Goal: Task Accomplishment & Management: Manage account settings

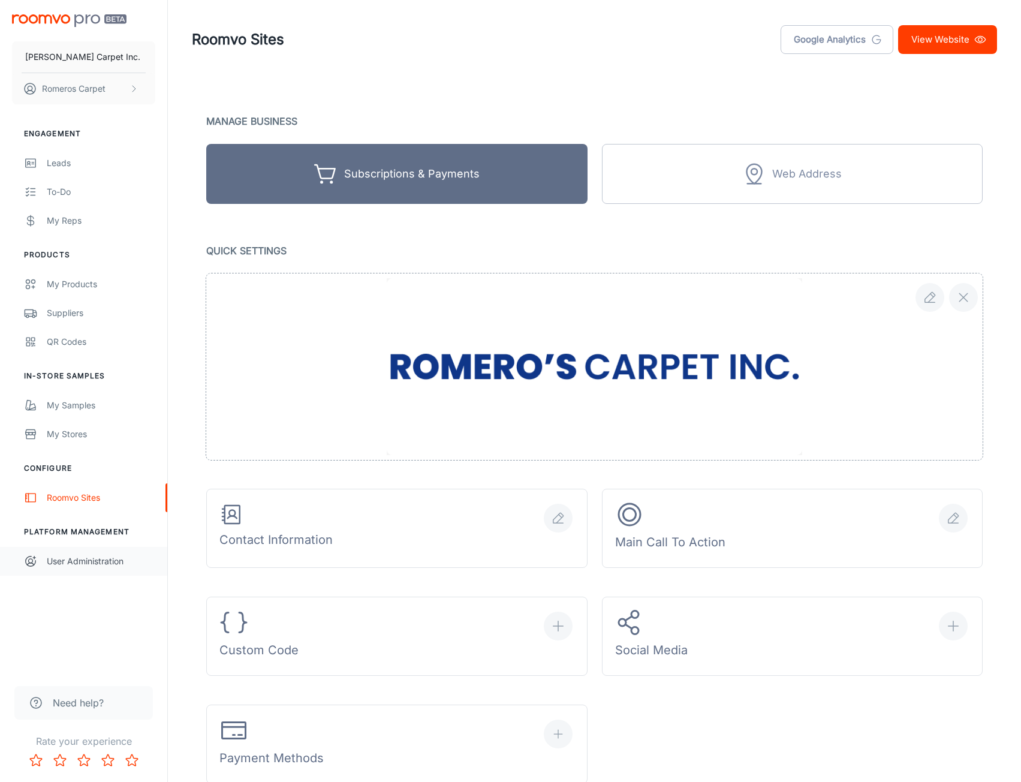
click at [91, 566] on div "User Administration" at bounding box center [101, 561] width 109 height 13
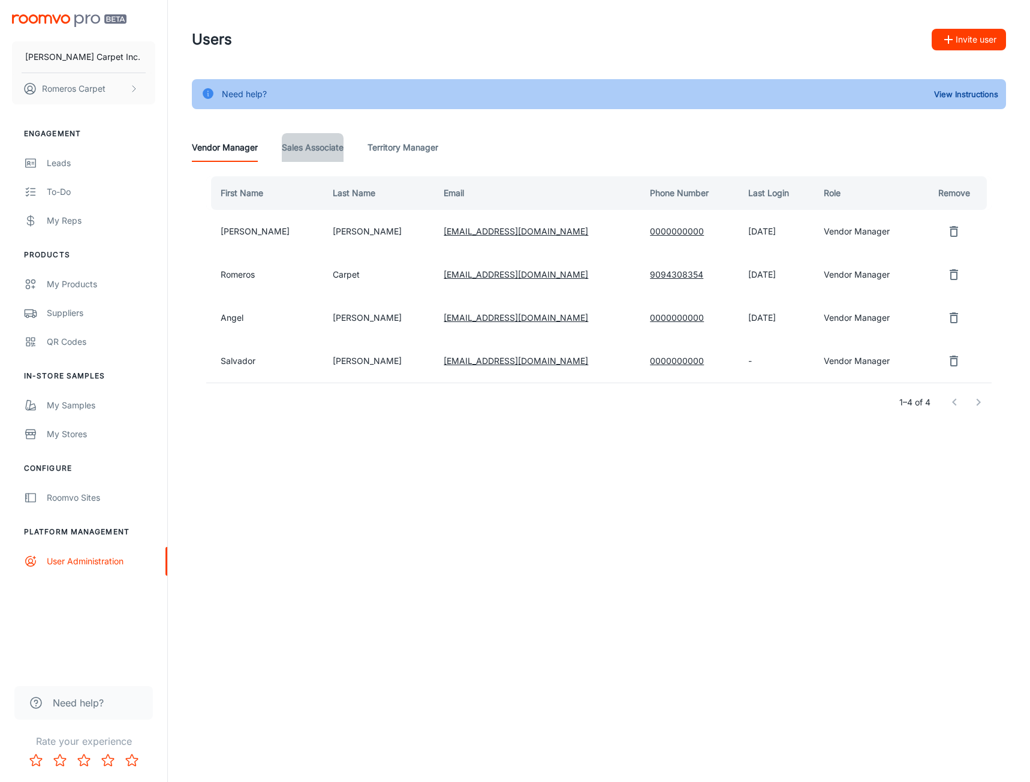
click at [311, 148] on Associate "Sales Associate" at bounding box center [313, 147] width 62 height 29
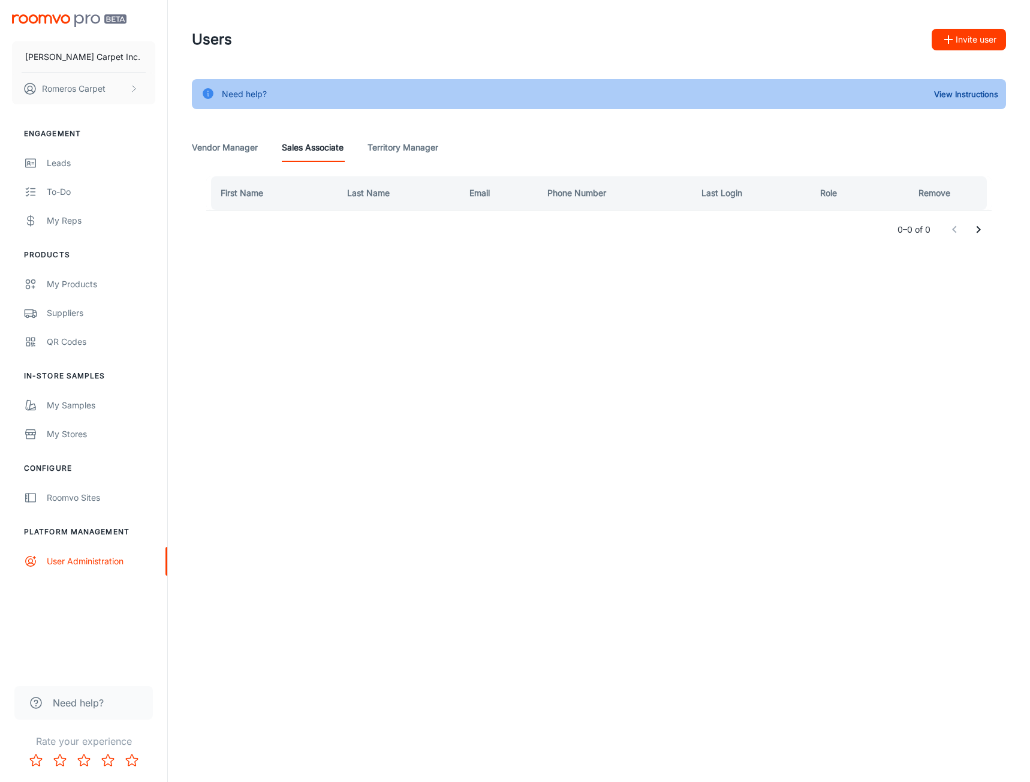
click at [261, 152] on div "Vendor Manager Sales Associate Territory Manager" at bounding box center [599, 147] width 814 height 29
click at [235, 154] on Manager "Vendor Manager" at bounding box center [225, 147] width 66 height 29
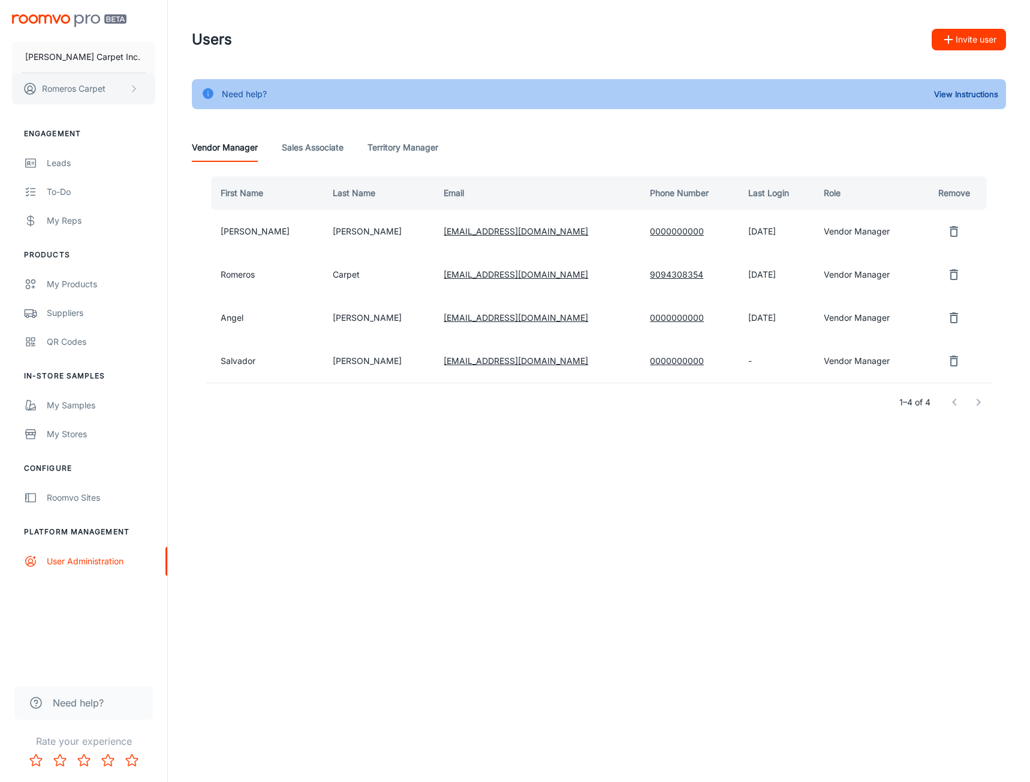
click at [128, 94] on button "Romeros Carpet" at bounding box center [83, 88] width 143 height 31
click at [108, 55] on div at bounding box center [515, 391] width 1030 height 782
click at [80, 494] on div "Roomvo Sites" at bounding box center [101, 497] width 109 height 13
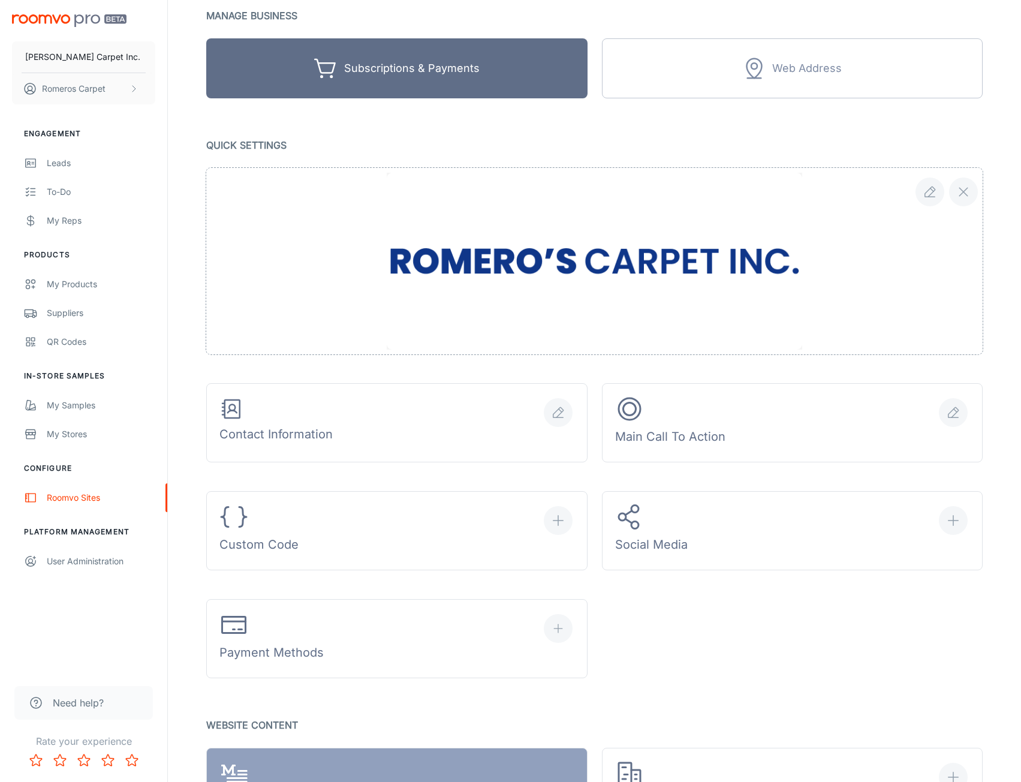
scroll to position [180, 0]
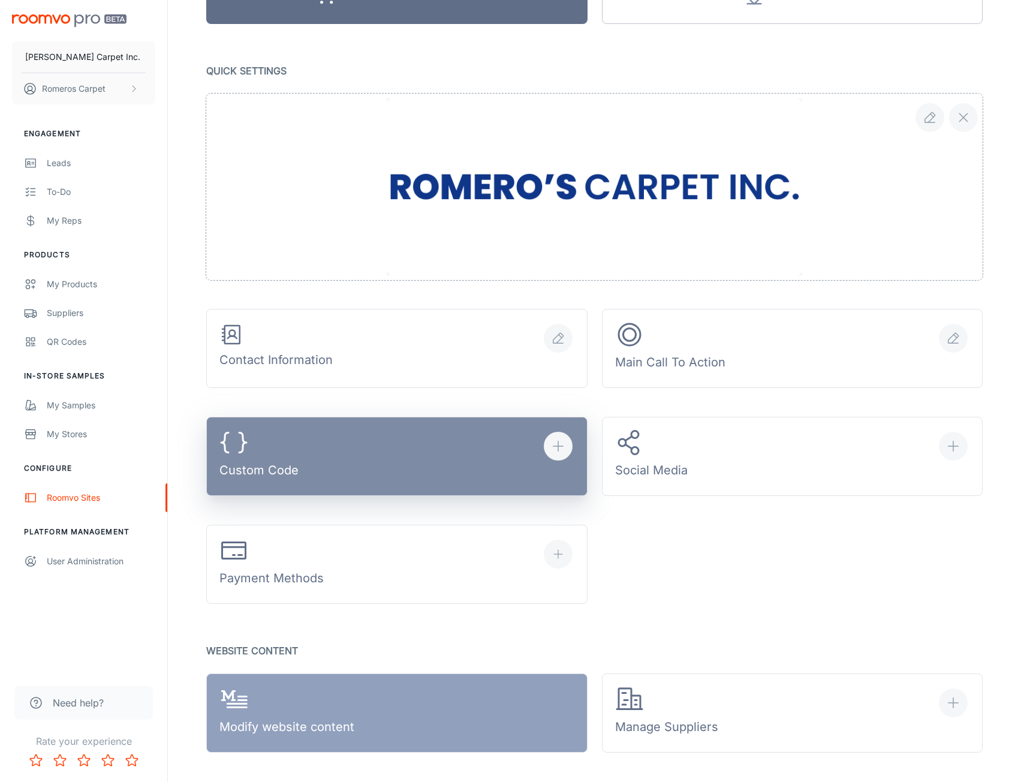
click at [511, 492] on button "Custom Code" at bounding box center [396, 456] width 381 height 79
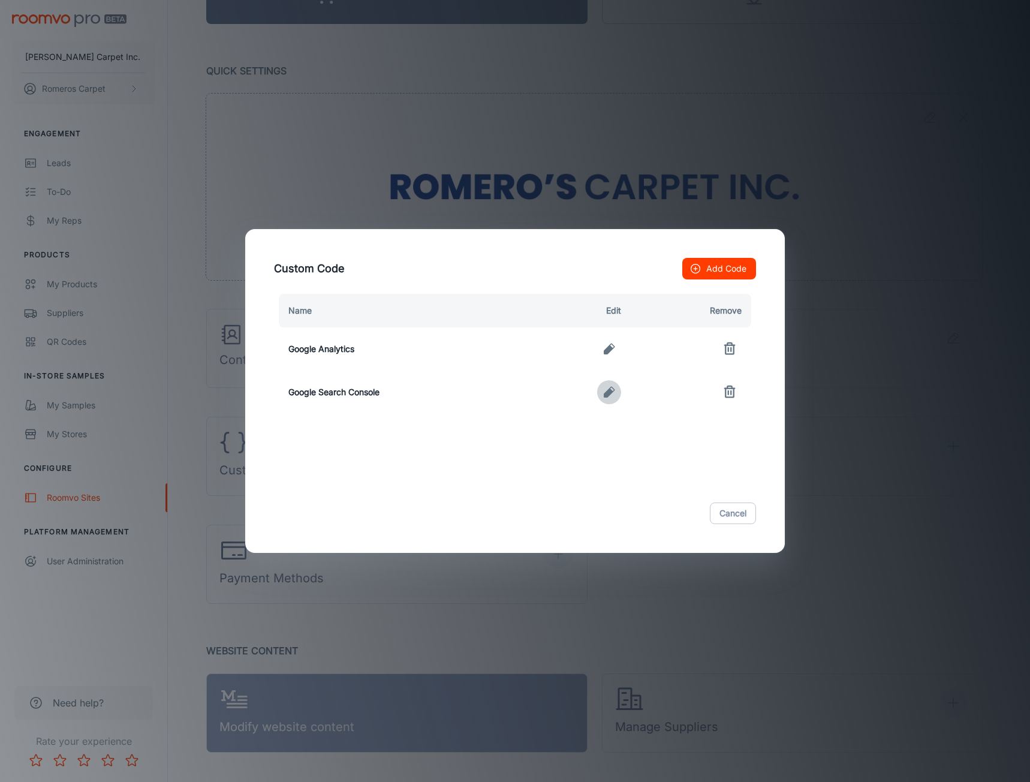
click at [610, 391] on icon "button" at bounding box center [609, 392] width 11 height 11
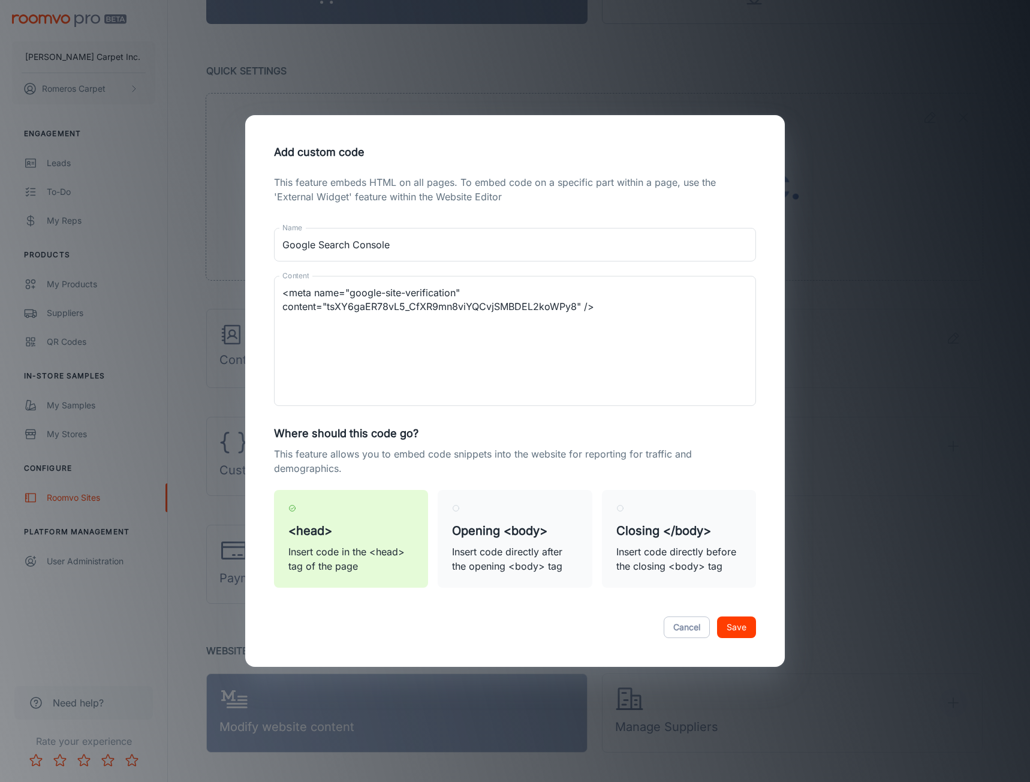
click at [667, 56] on div "Add custom code This feature embeds HTML on all pages. To embed code on a speci…" at bounding box center [515, 391] width 1030 height 782
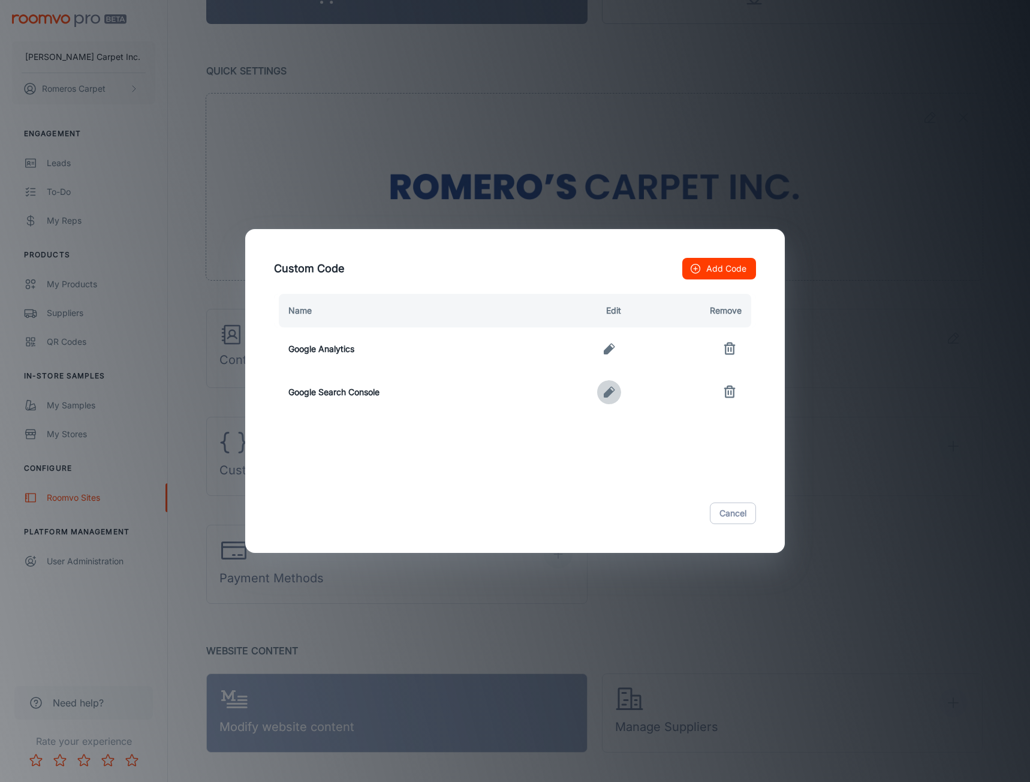
click at [614, 394] on icon "button" at bounding box center [609, 392] width 14 height 14
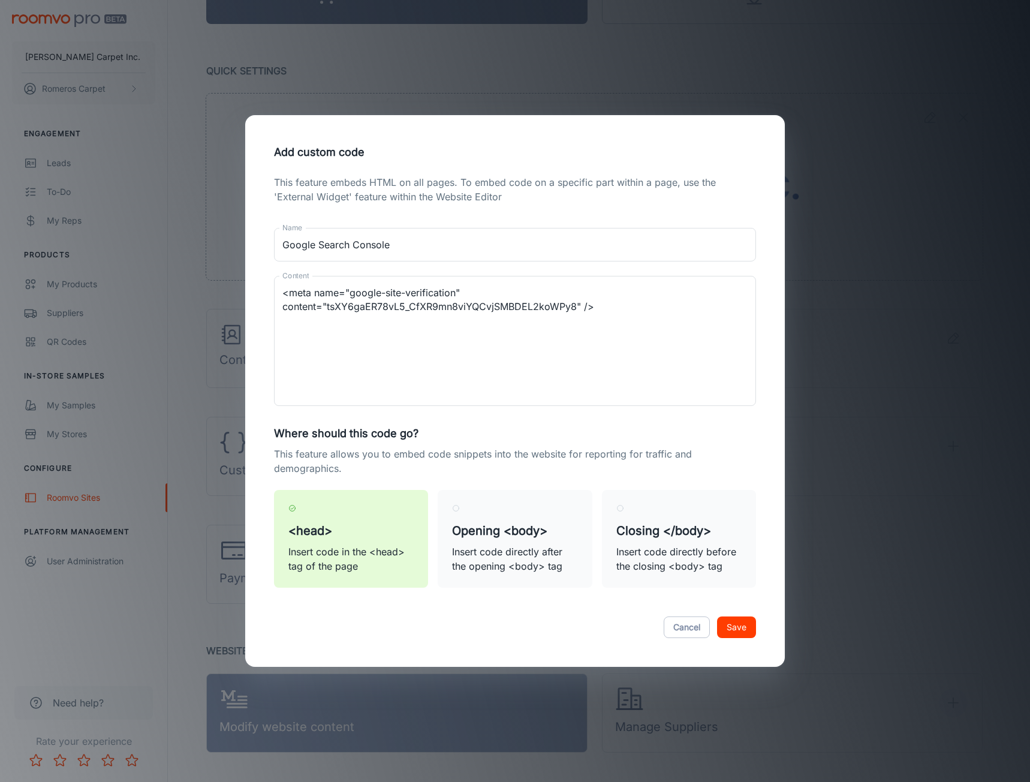
click at [221, 326] on div "Add custom code This feature embeds HTML on all pages. To embed code on a speci…" at bounding box center [515, 391] width 1030 height 782
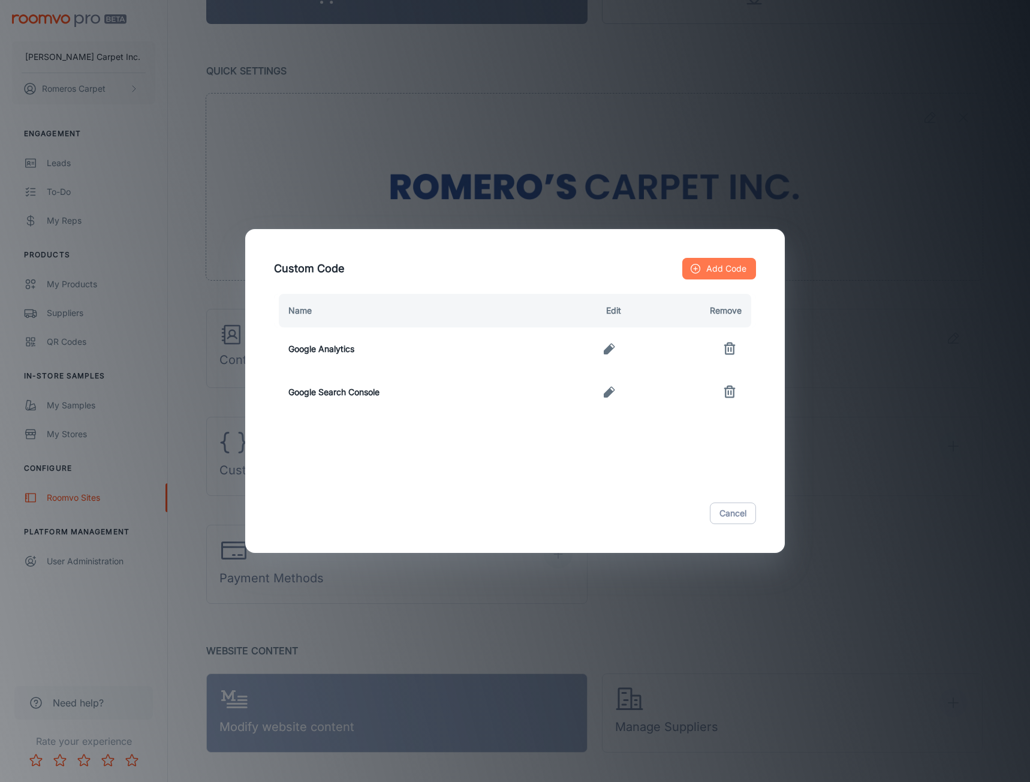
click at [722, 260] on button "Add Code" at bounding box center [719, 269] width 74 height 22
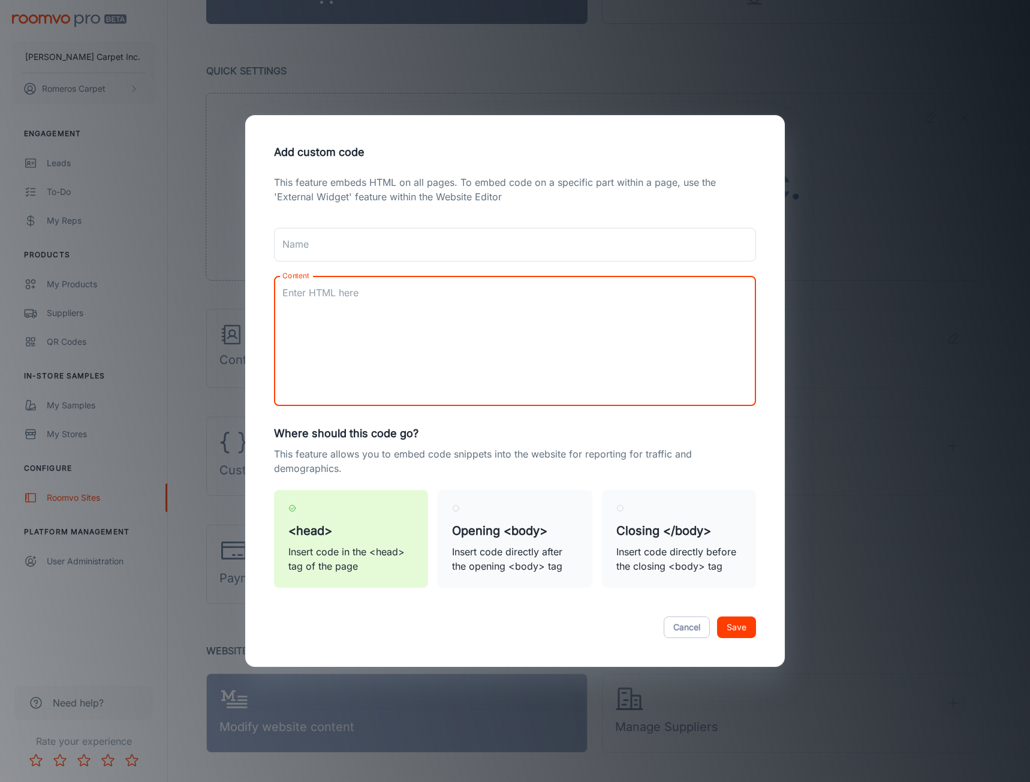
click at [588, 325] on textarea "Content" at bounding box center [514, 341] width 465 height 110
paste textarea "google-site-verification=5SVD6GEi5bfctRJJBSPk-TV4HZT_3d47toSoK_3UNSE"
type textarea "google-site-verification=5SVD6GEi5bfctRJJBSPk-TV4HZT_3d47toSoK_3UNSE"
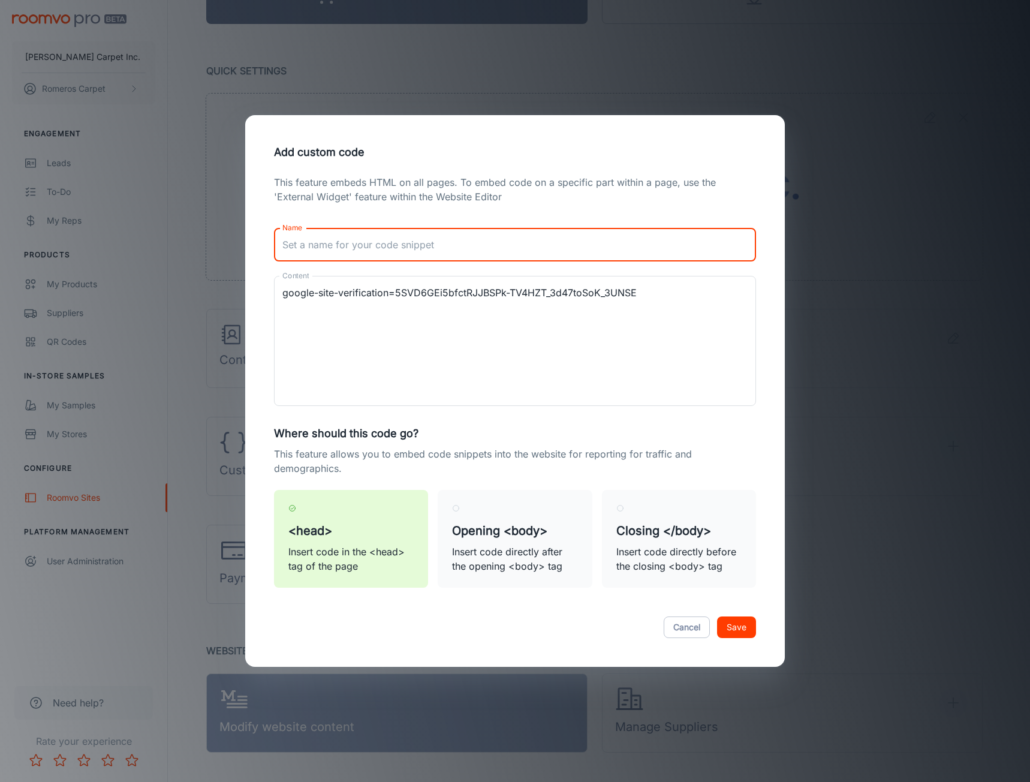
click at [444, 246] on input "Name" at bounding box center [515, 245] width 482 height 34
click at [688, 630] on button "Cancel" at bounding box center [687, 627] width 46 height 22
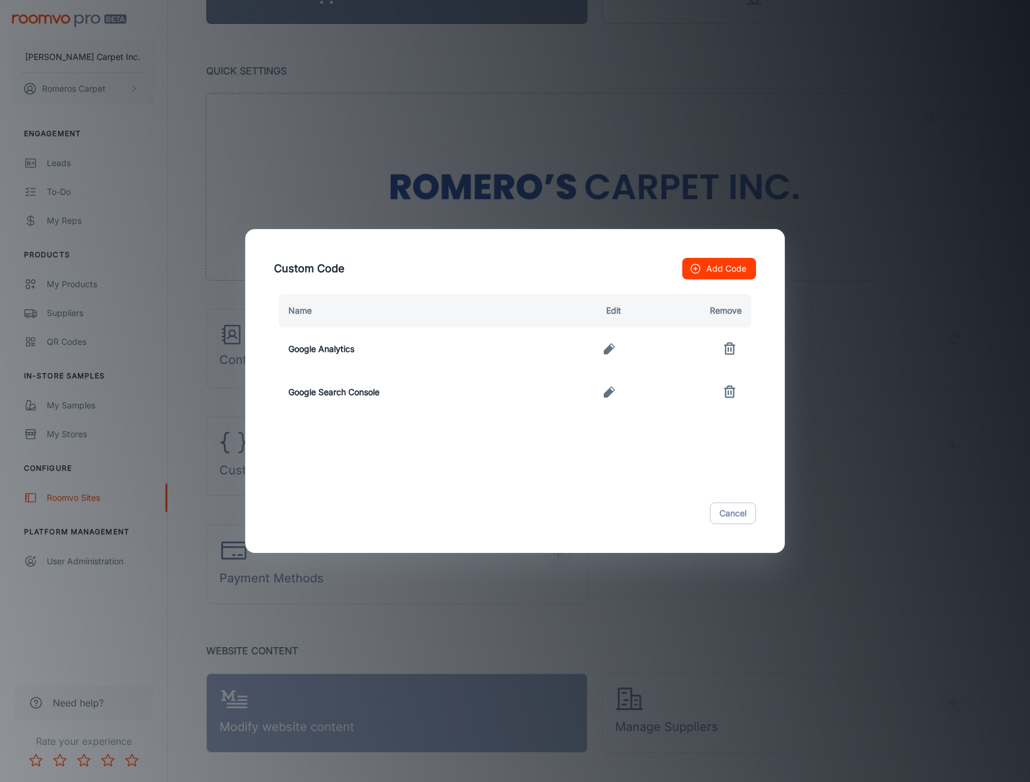
click at [603, 349] on icon "button" at bounding box center [609, 349] width 14 height 14
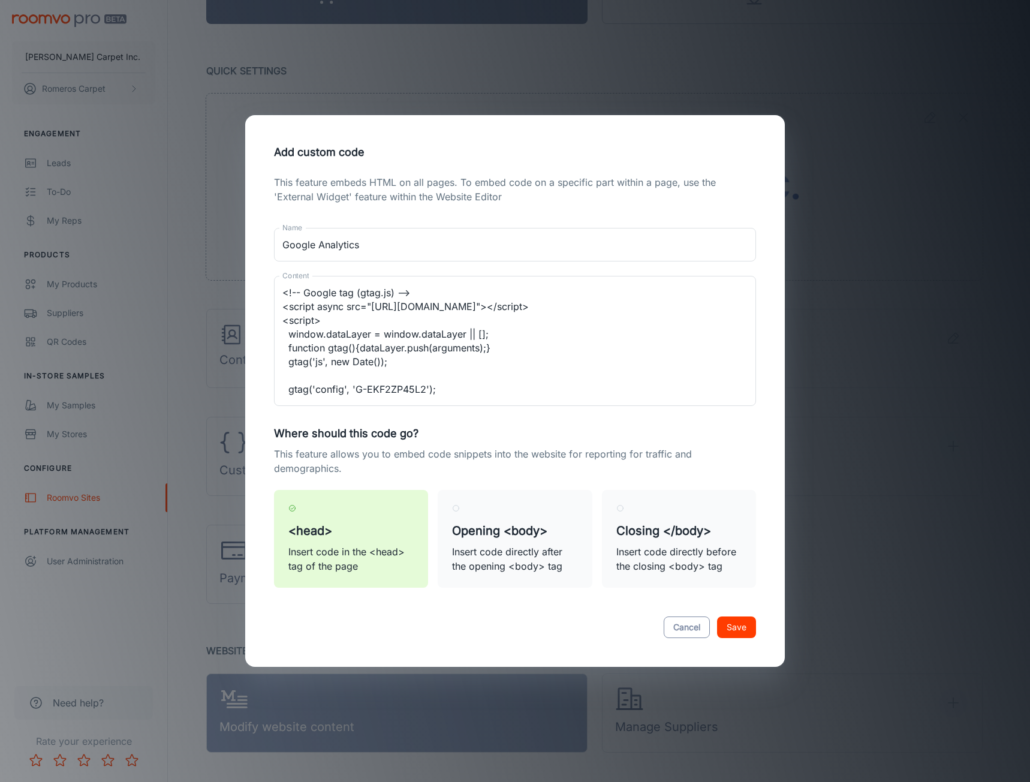
click at [672, 623] on button "Cancel" at bounding box center [687, 627] width 46 height 22
type textarea "<!-- Google tag (gtag.js) --> <script async src="[URL][DOMAIN_NAME]"></script> …"
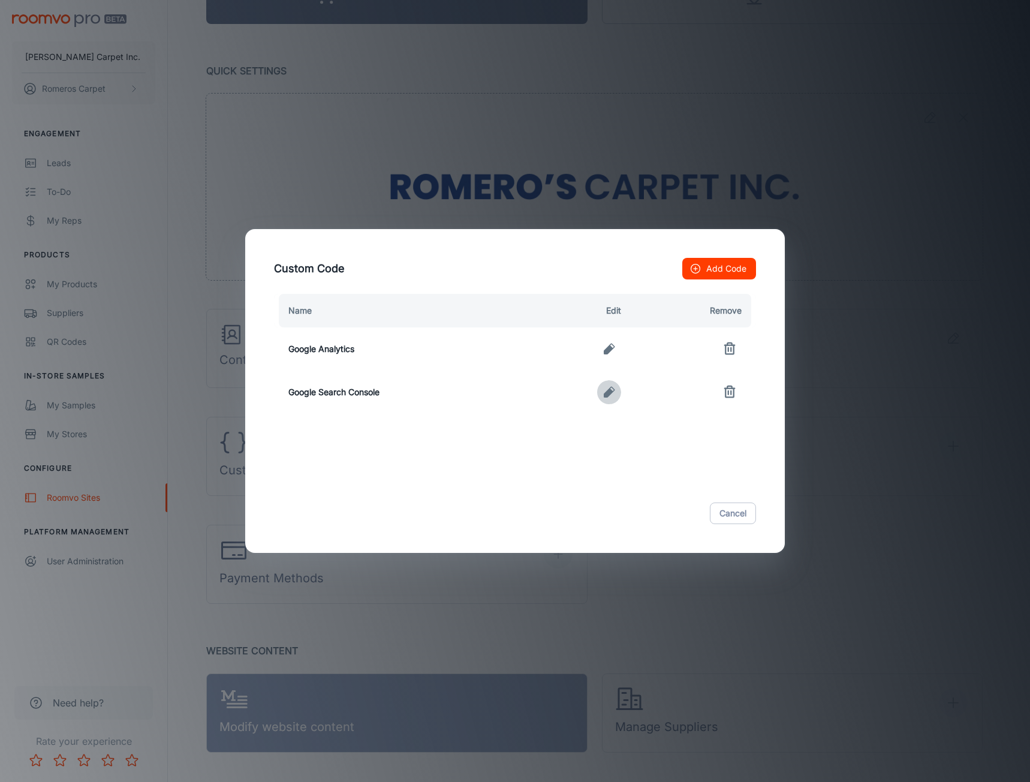
click at [612, 391] on icon "button" at bounding box center [609, 392] width 11 height 11
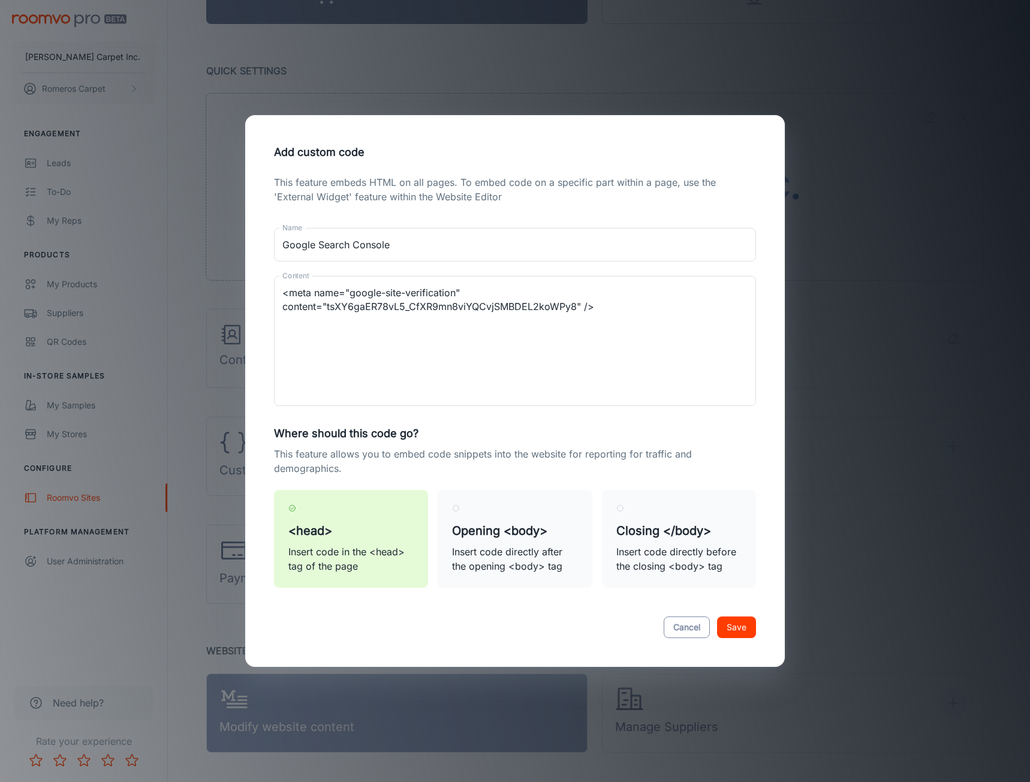
click at [673, 632] on button "Cancel" at bounding box center [687, 627] width 46 height 22
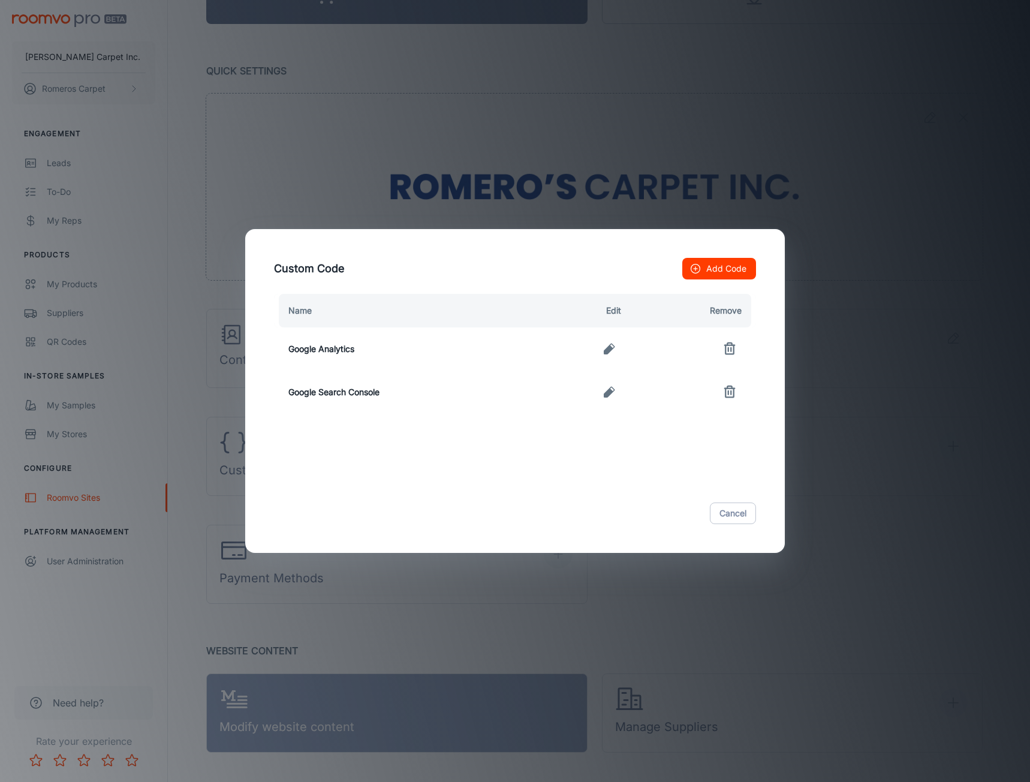
click at [601, 391] on button "button" at bounding box center [609, 392] width 24 height 24
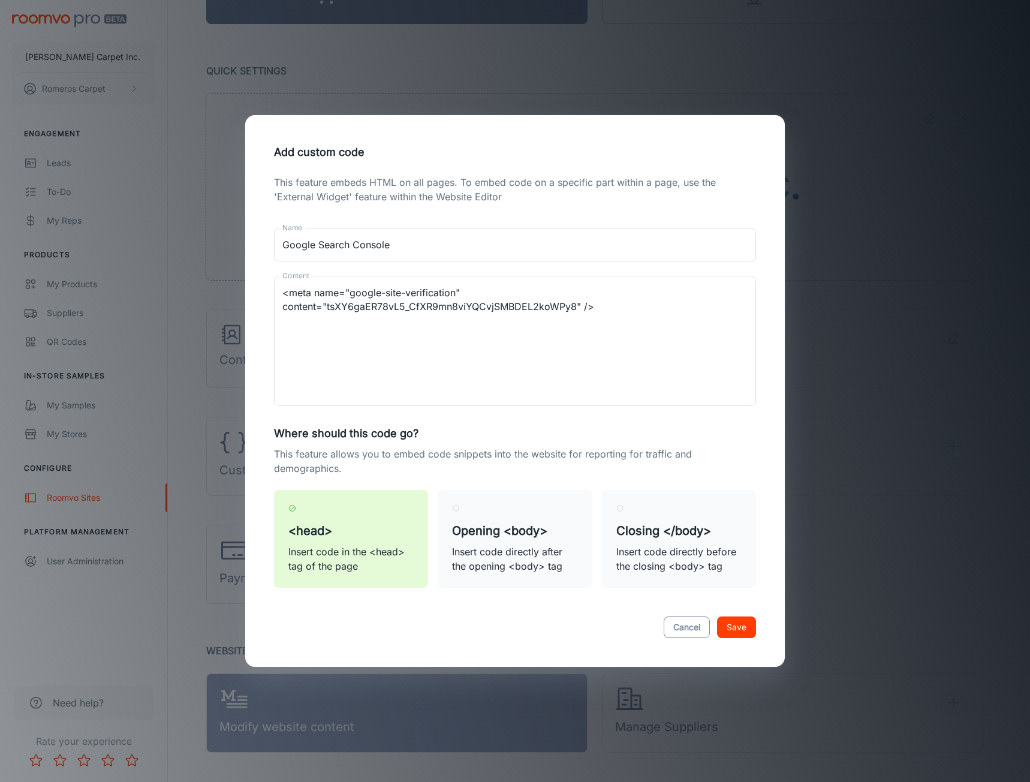
click at [706, 630] on button "Cancel" at bounding box center [687, 627] width 46 height 22
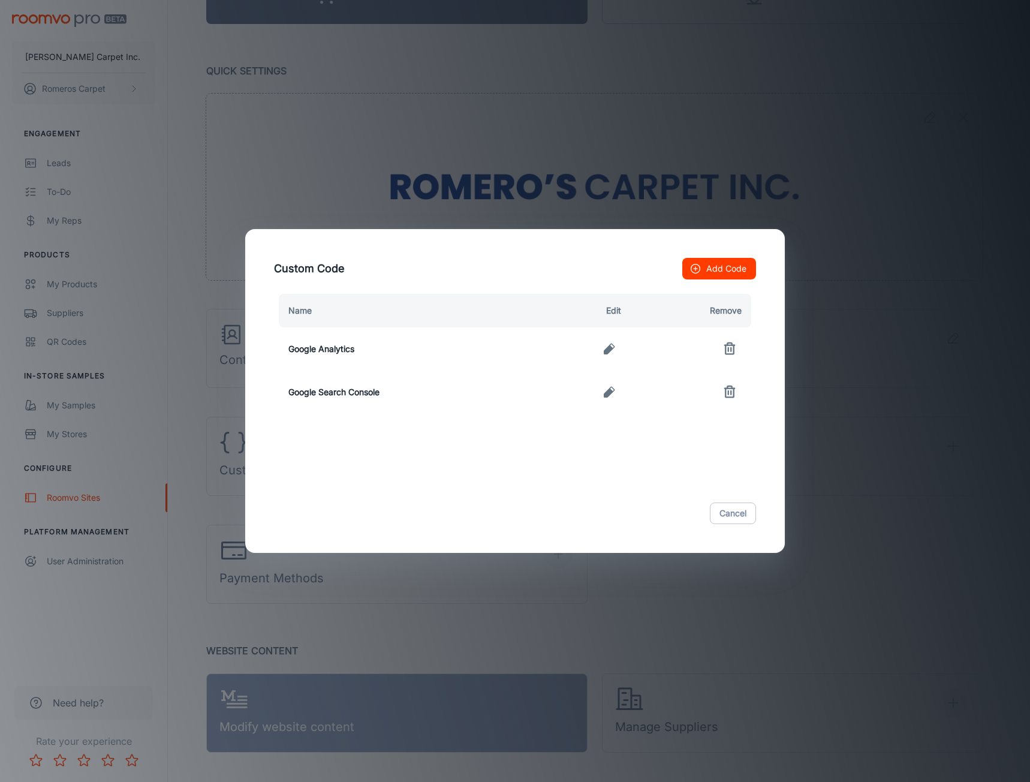
click at [549, 155] on div "Custom Code Add Code Name Edit Remove Google Analytics Google Search Console Ca…" at bounding box center [515, 391] width 1030 height 782
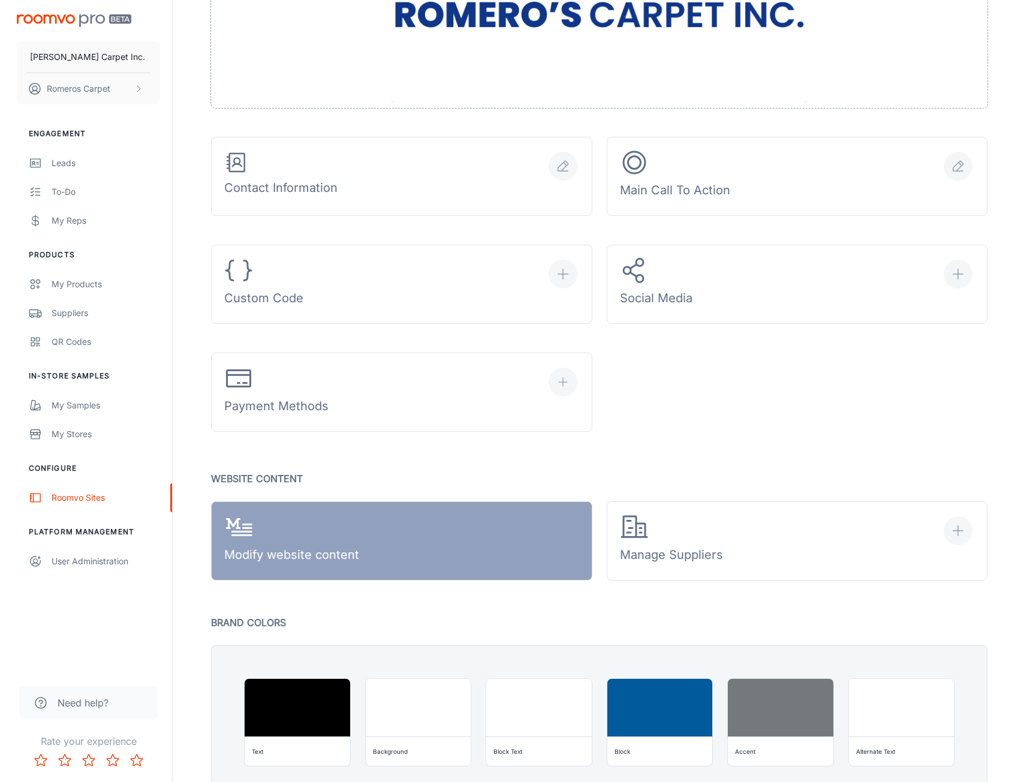
scroll to position [295, 0]
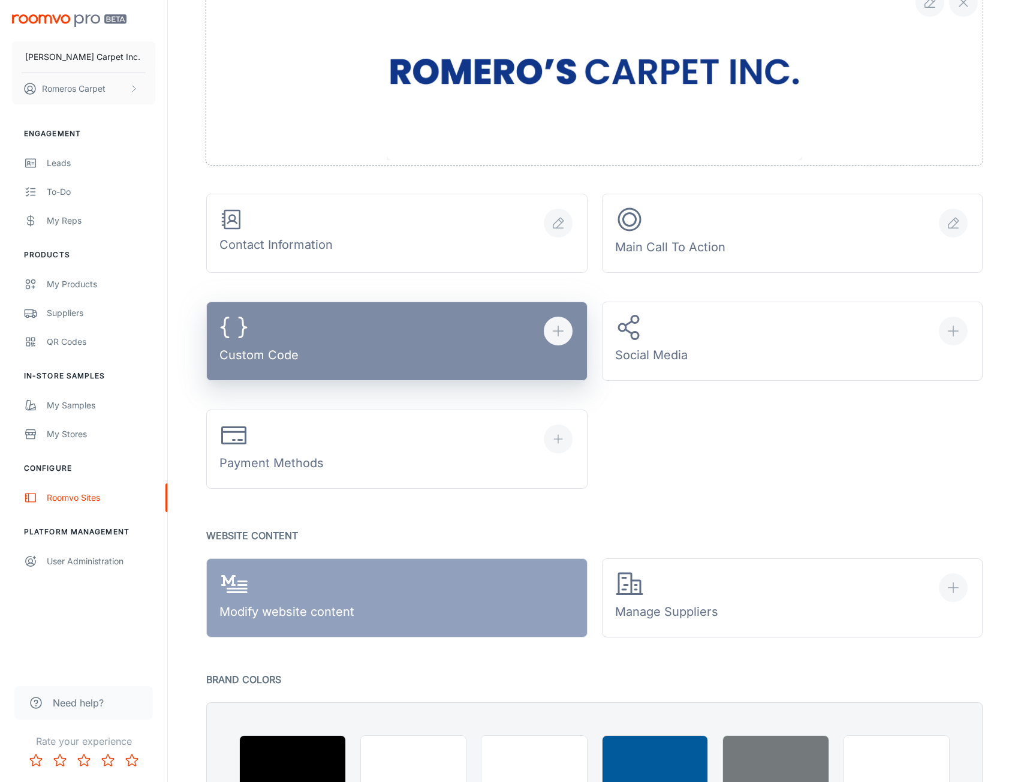
click at [288, 362] on div "Custom Code" at bounding box center [258, 341] width 79 height 56
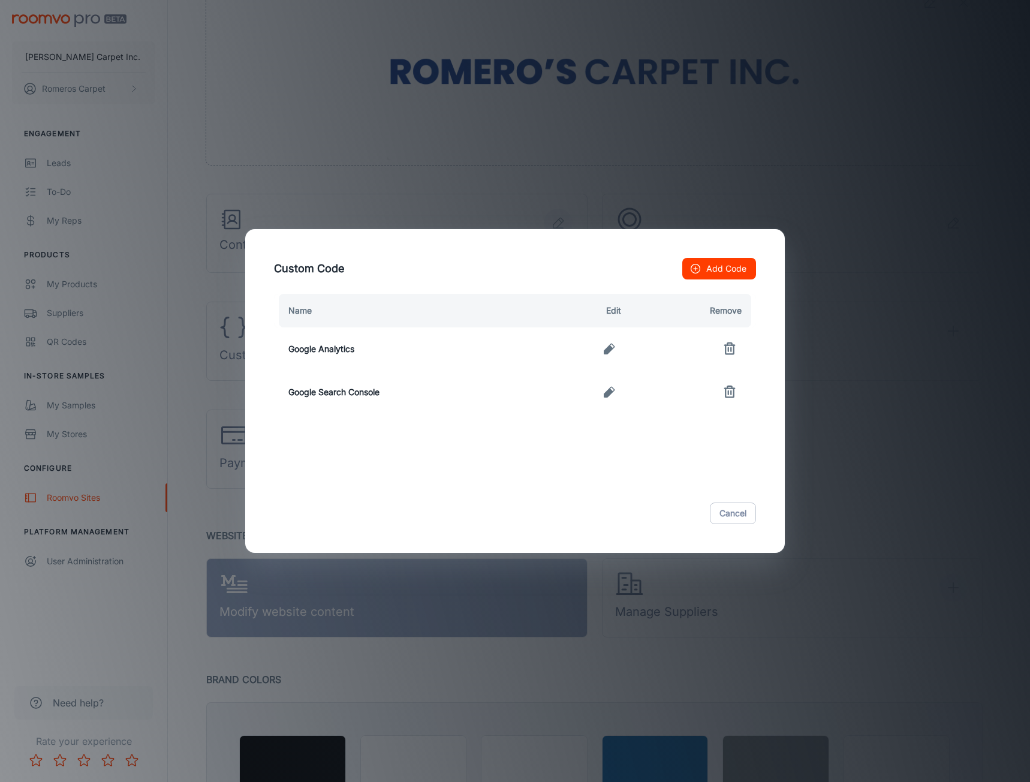
click at [727, 265] on button "Add Code" at bounding box center [719, 269] width 74 height 22
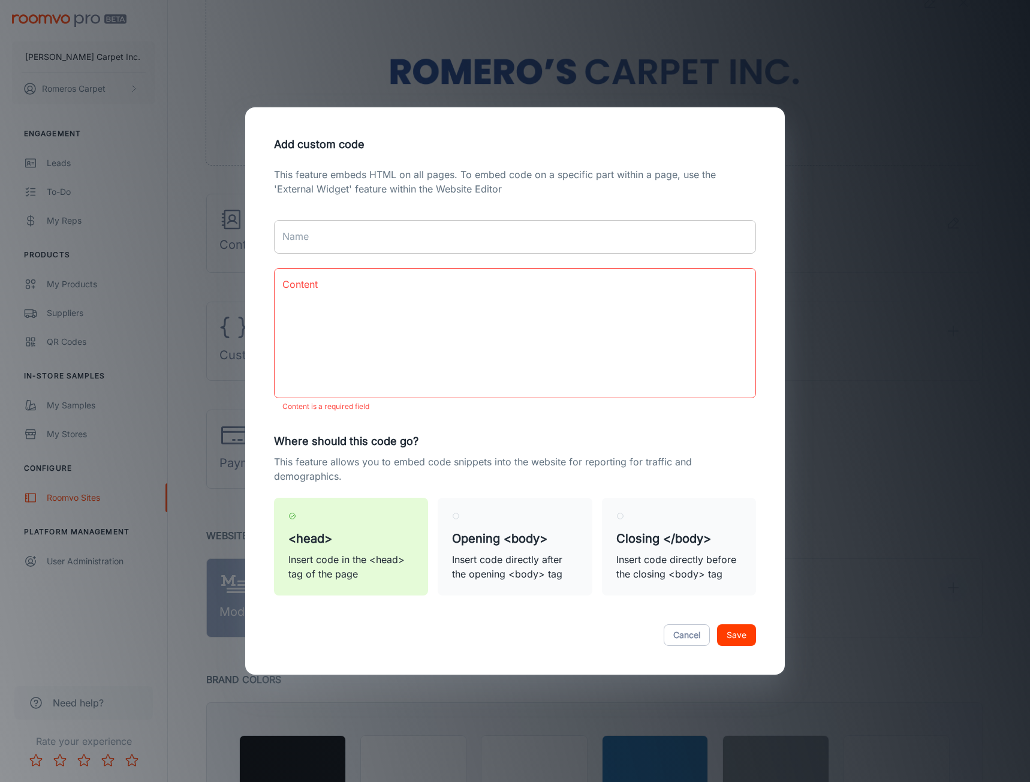
click at [513, 242] on input "Name" at bounding box center [515, 237] width 482 height 34
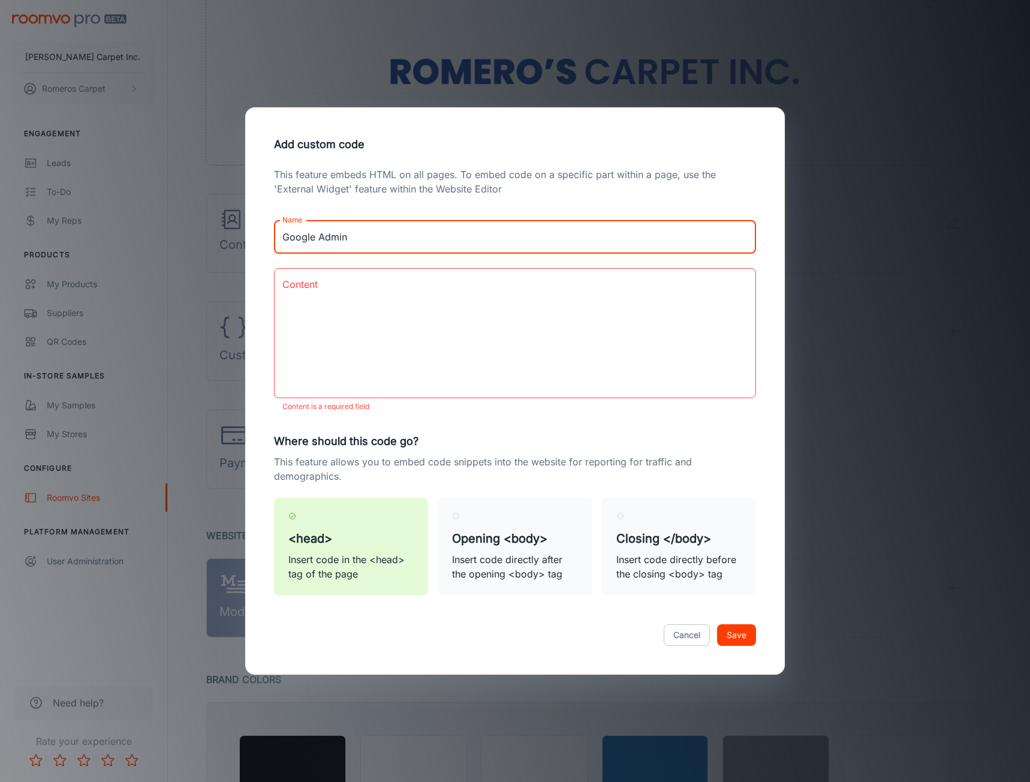
type input "Google Admin"
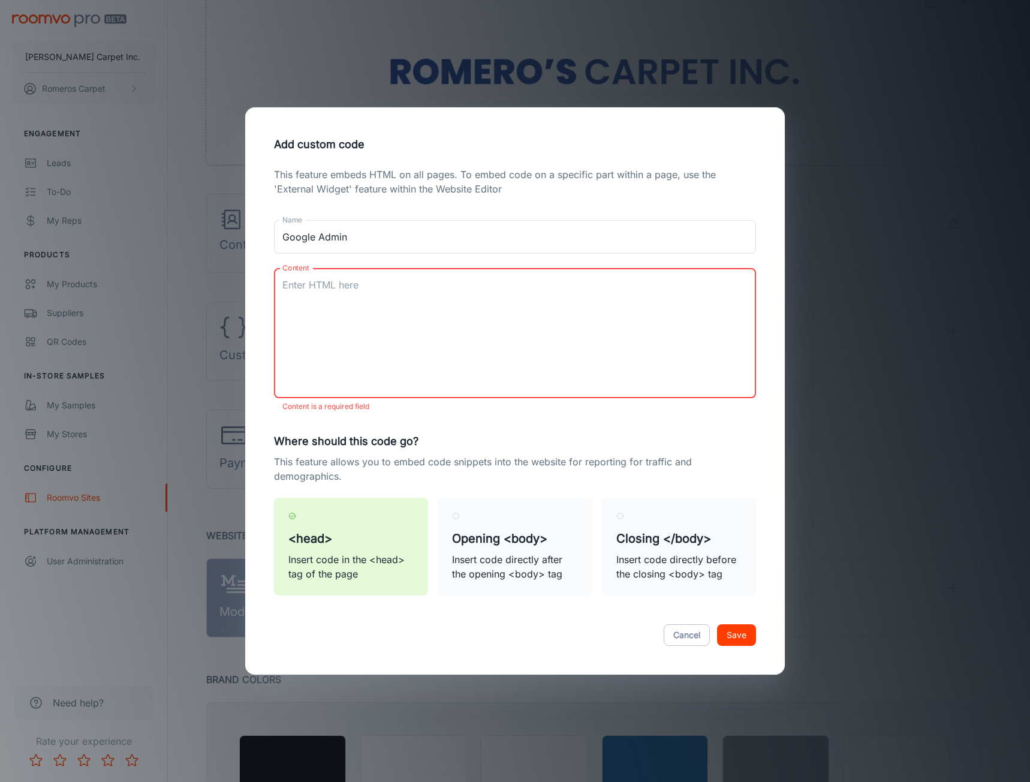
drag, startPoint x: 490, startPoint y: 278, endPoint x: 417, endPoint y: 302, distance: 77.5
click at [417, 301] on textarea "Content" at bounding box center [514, 333] width 465 height 110
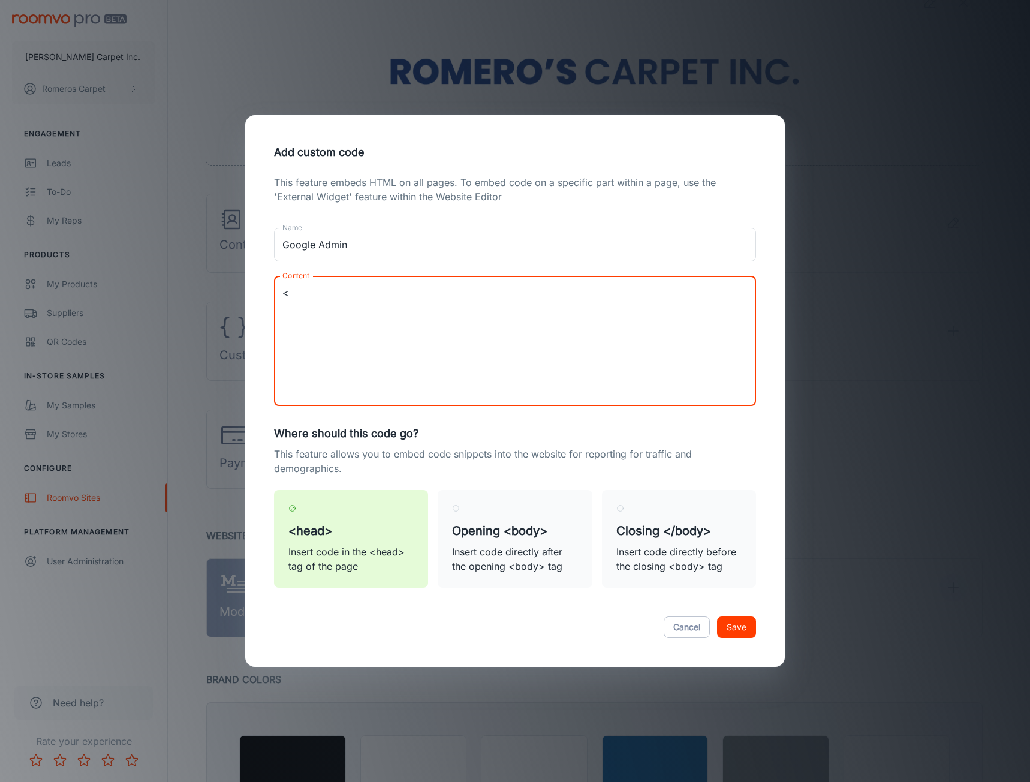
drag, startPoint x: 415, startPoint y: 304, endPoint x: 409, endPoint y: 302, distance: 7.0
paste textarea "google-site-verification=5SVD6GEi5bfctRJJBSPk-TV4HZT_3d47toSoK_3UNSE"
type textarea "<google-site-verification=5SVD6GEi5bfctRJJBSPk-TV4HZT_3d47toSoK_3UNSE>"
click at [742, 627] on button "Save" at bounding box center [736, 627] width 39 height 22
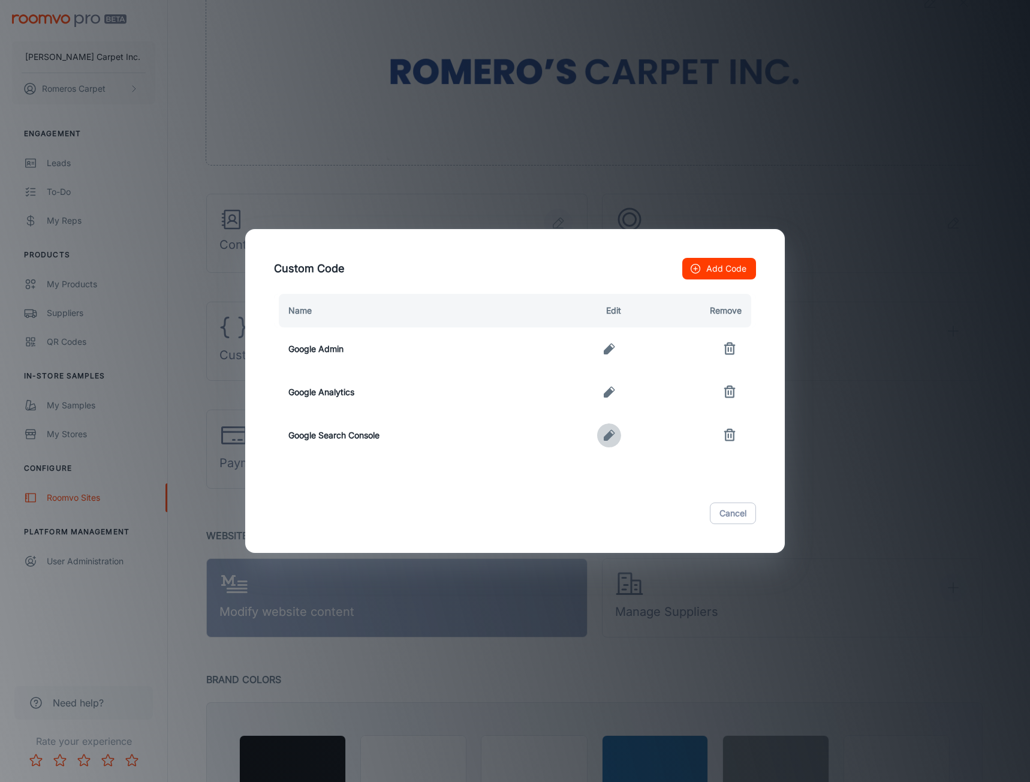
click at [612, 435] on icon "button" at bounding box center [609, 435] width 11 height 11
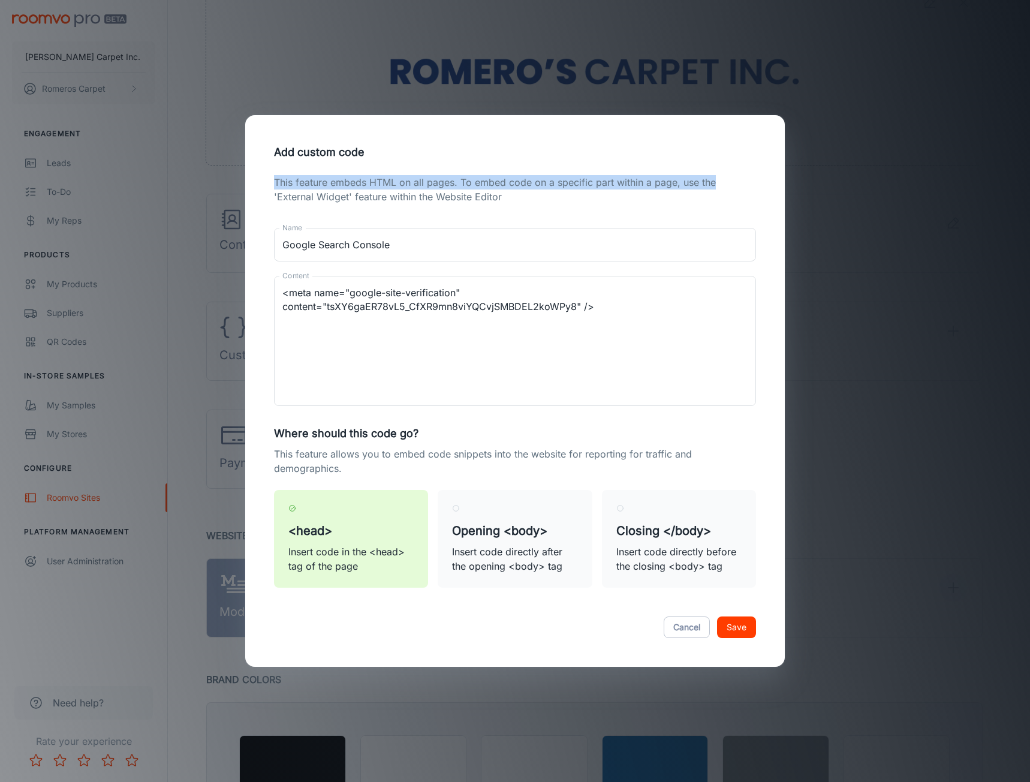
drag, startPoint x: 603, startPoint y: 140, endPoint x: 748, endPoint y: 162, distance: 146.2
click at [744, 179] on form "Add custom code This feature embeds HTML on all pages. To embed code on a speci…" at bounding box center [515, 390] width 511 height 523
click at [688, 141] on h2 "Add custom code" at bounding box center [515, 152] width 511 height 46
